Goal: Task Accomplishment & Management: Manage account settings

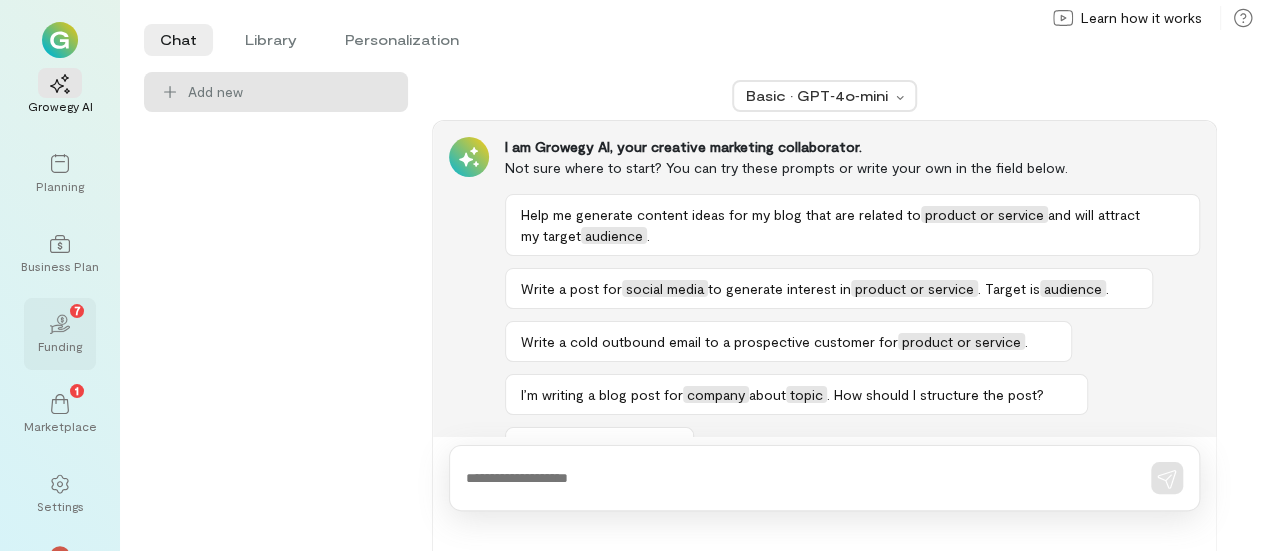
click at [81, 306] on div "7" at bounding box center [77, 311] width 14 height 14
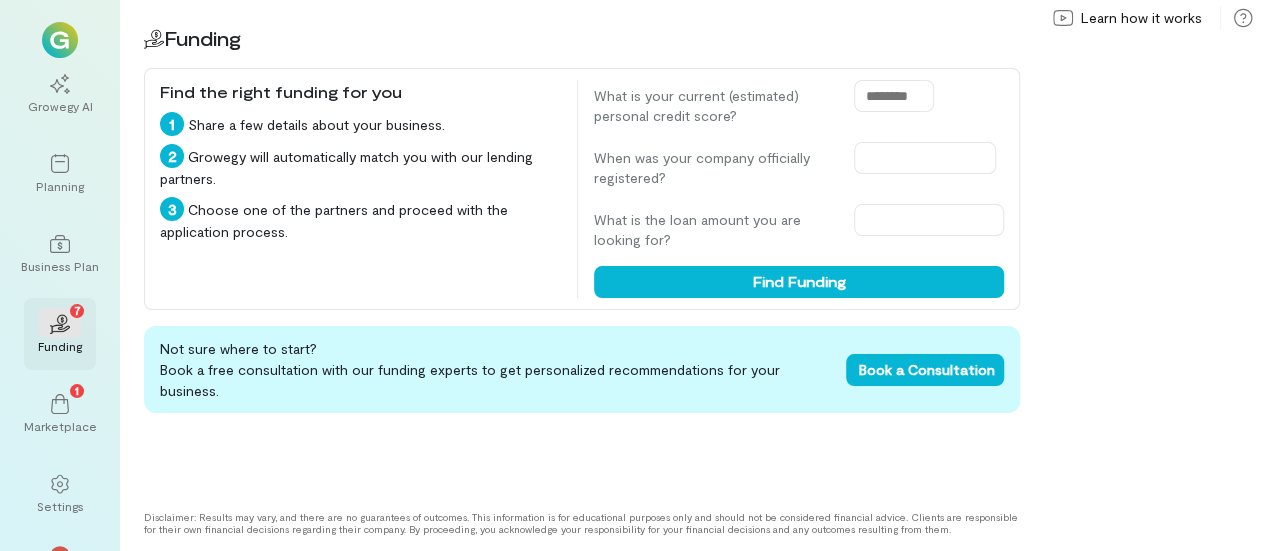
scroll to position [50, 0]
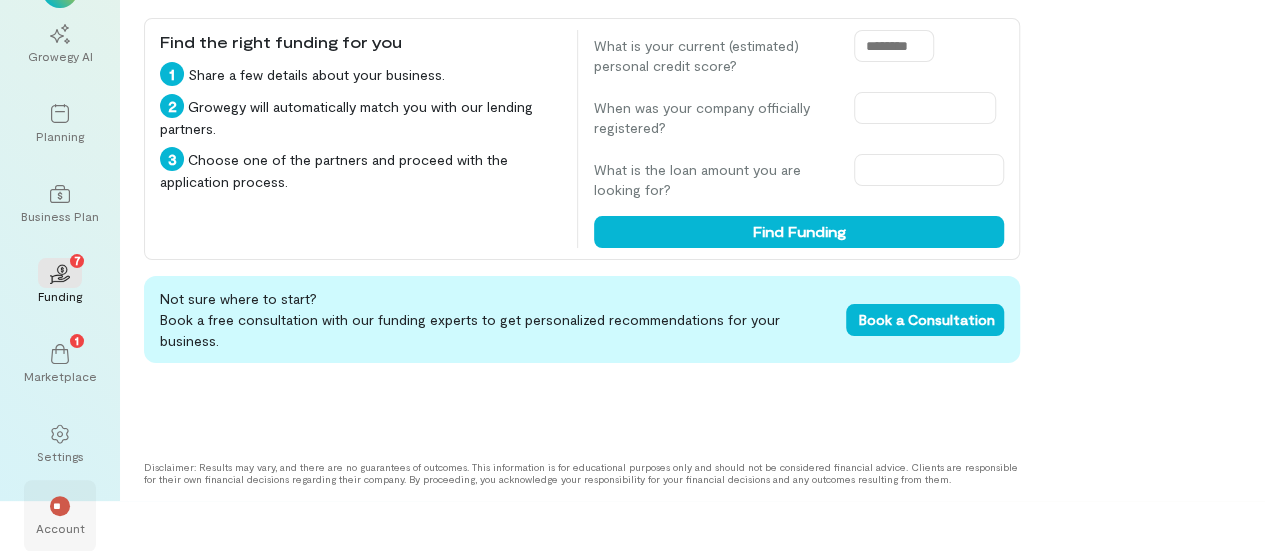
click at [63, 518] on div "**" at bounding box center [60, 505] width 44 height 30
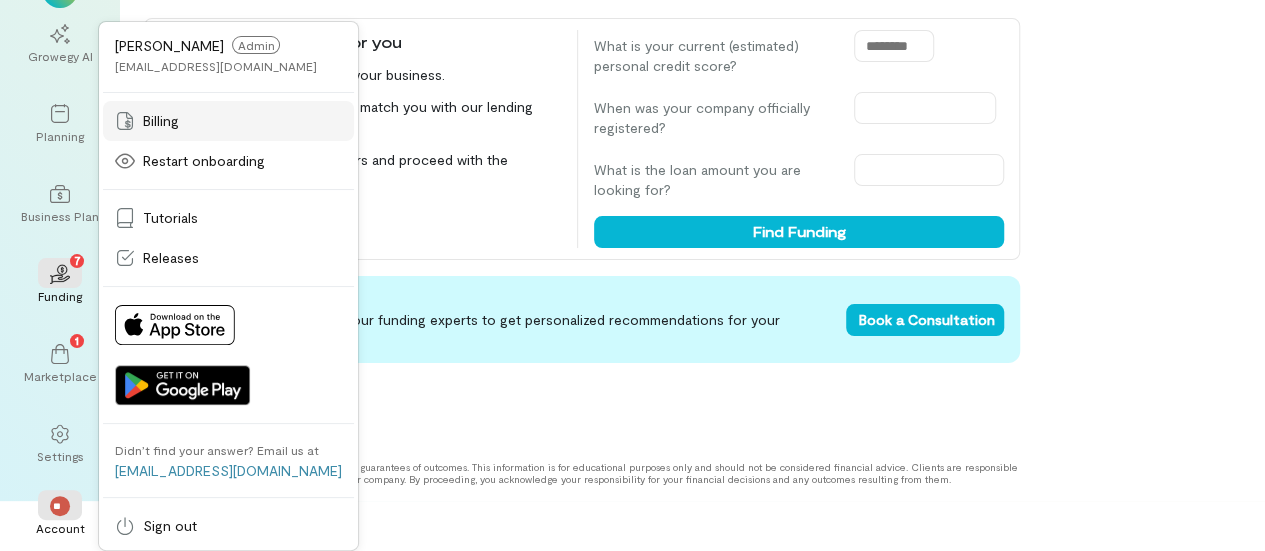
click at [170, 125] on span "Billing" at bounding box center [161, 121] width 36 height 20
